Goal: Navigation & Orientation: Go to known website

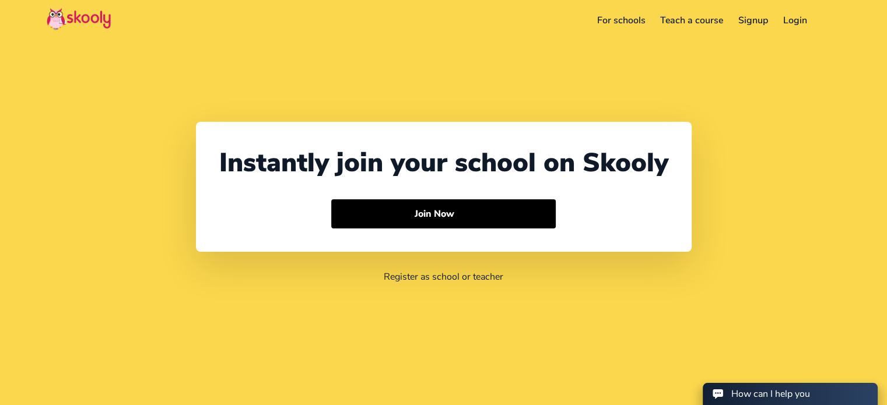
select select "60"
select select "[GEOGRAPHIC_DATA]"
select select "[GEOGRAPHIC_DATA]/Kuala_Lumpur"
select select "60"
select select "[GEOGRAPHIC_DATA]"
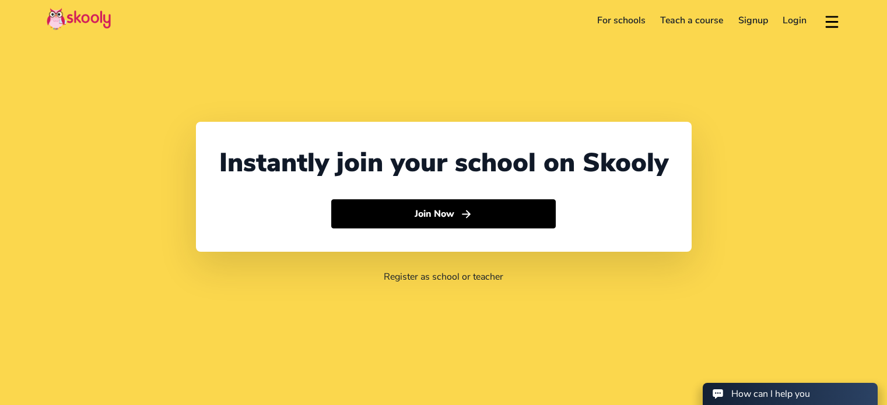
select select "[GEOGRAPHIC_DATA]/Kuala_Lumpur"
